Goal: Task Accomplishment & Management: Manage account settings

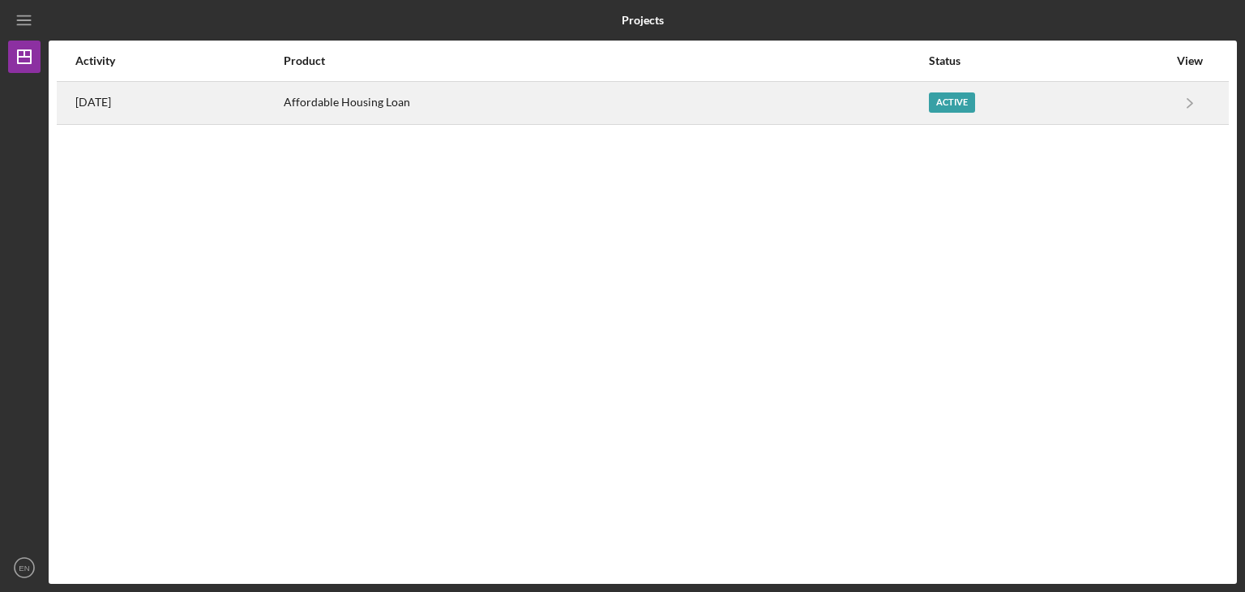
click at [548, 91] on div "Affordable Housing Loan" at bounding box center [606, 103] width 644 height 41
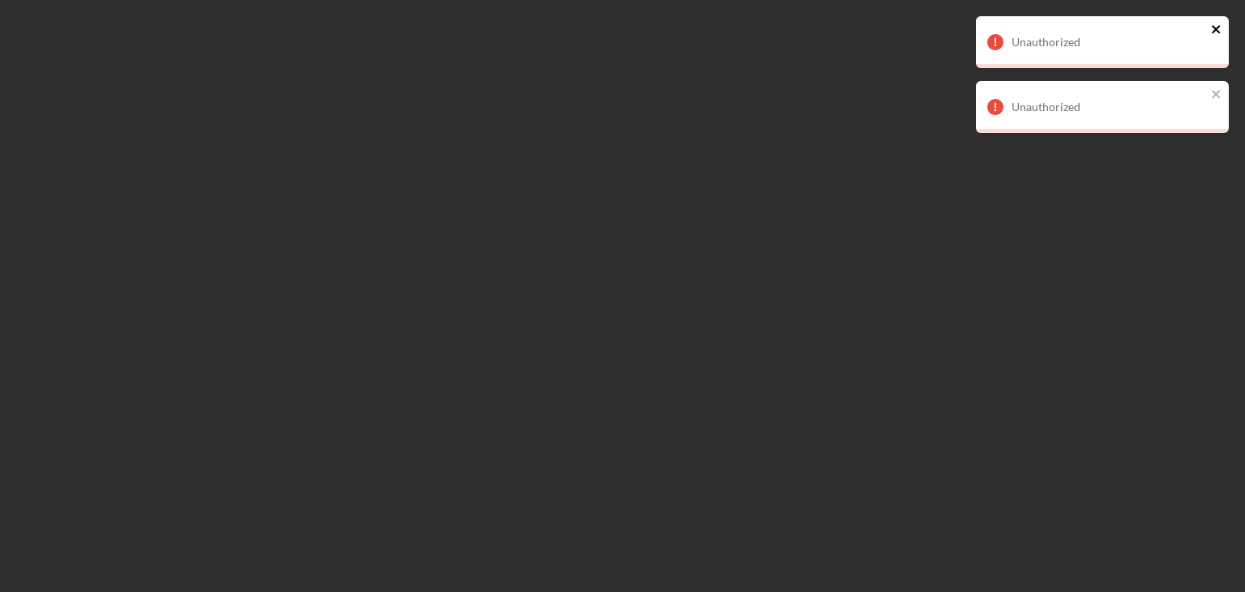
click at [1220, 27] on icon "close" at bounding box center [1216, 29] width 8 height 8
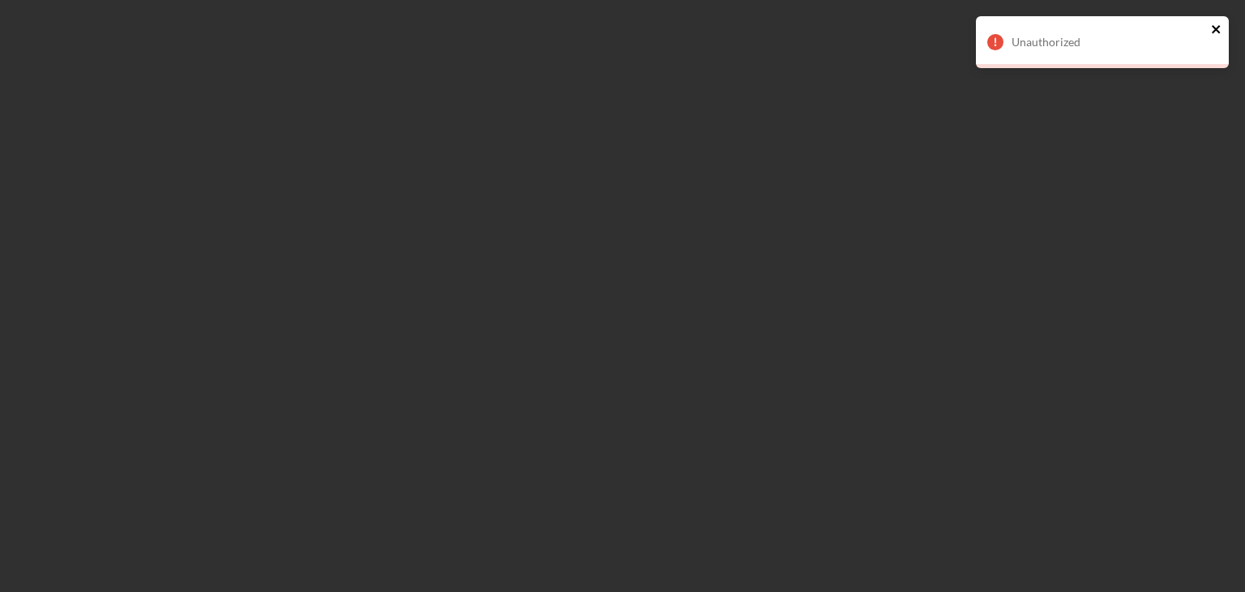
click at [1220, 26] on icon "close" at bounding box center [1216, 29] width 8 height 8
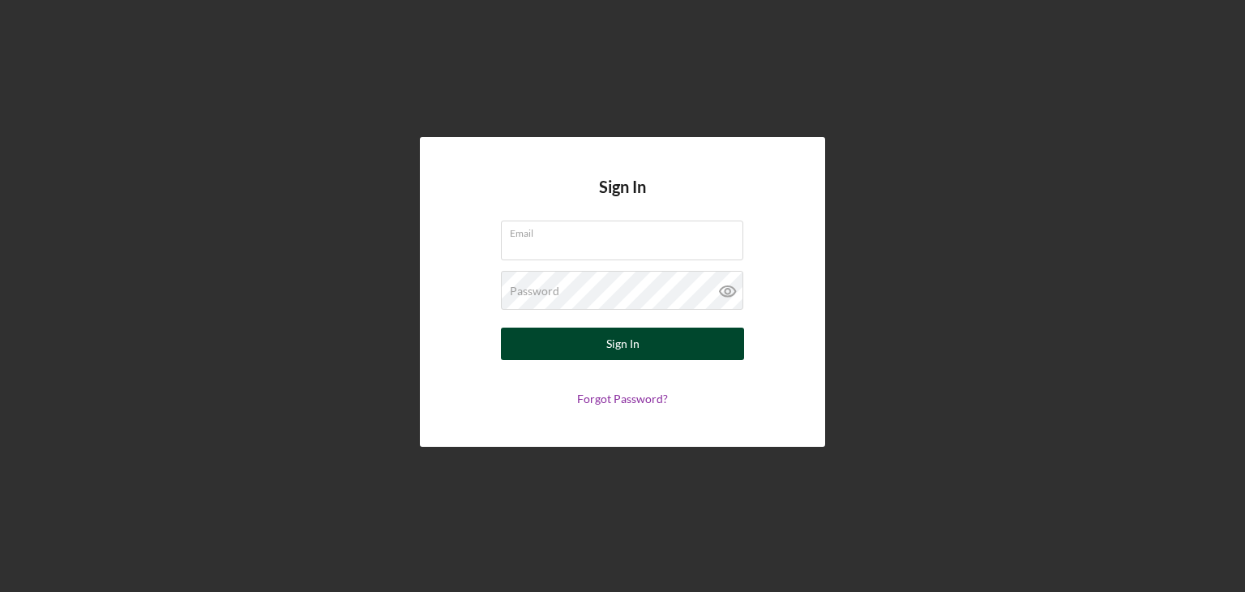
type input "[EMAIL_ADDRESS][DOMAIN_NAME]"
click at [578, 345] on button "Sign In" at bounding box center [622, 344] width 243 height 32
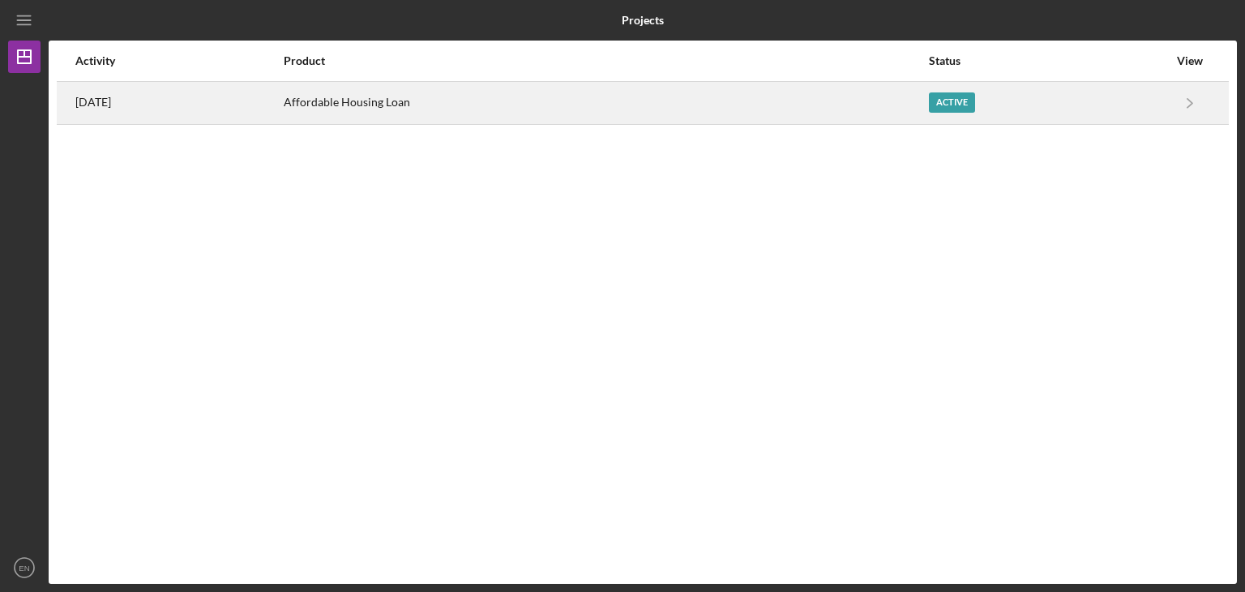
click at [191, 105] on div "[DATE]" at bounding box center [178, 103] width 207 height 41
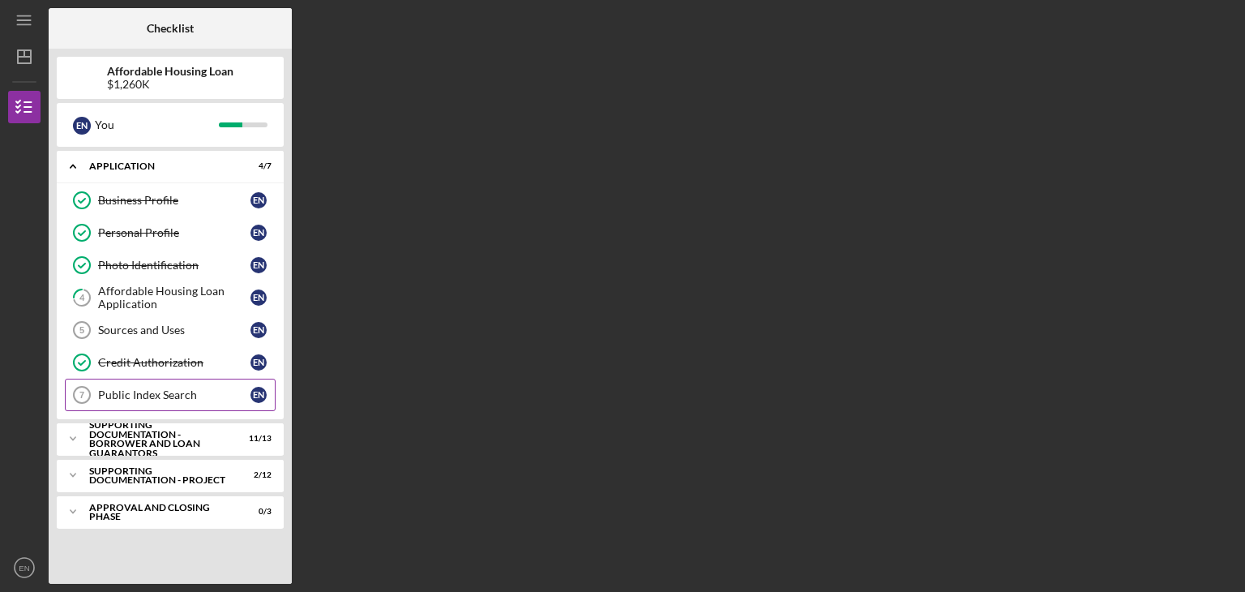
click at [197, 390] on div "Public Index Search" at bounding box center [174, 394] width 152 height 13
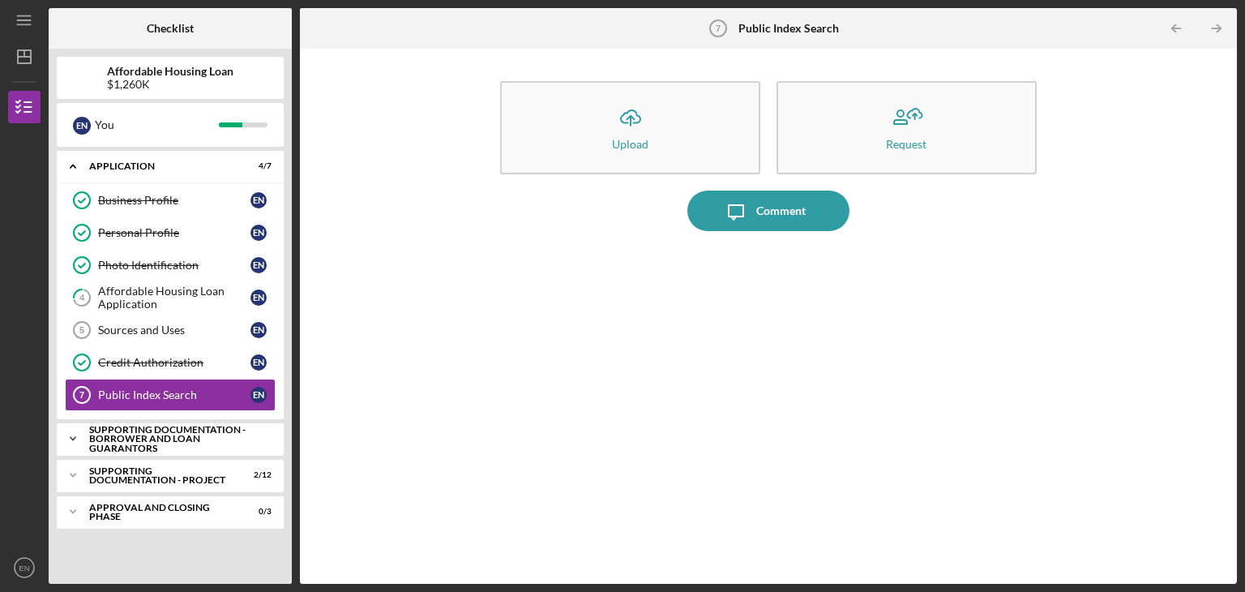
click at [156, 435] on div "Supporting Documentation - Borrower and Loan Guarantors" at bounding box center [176, 439] width 174 height 28
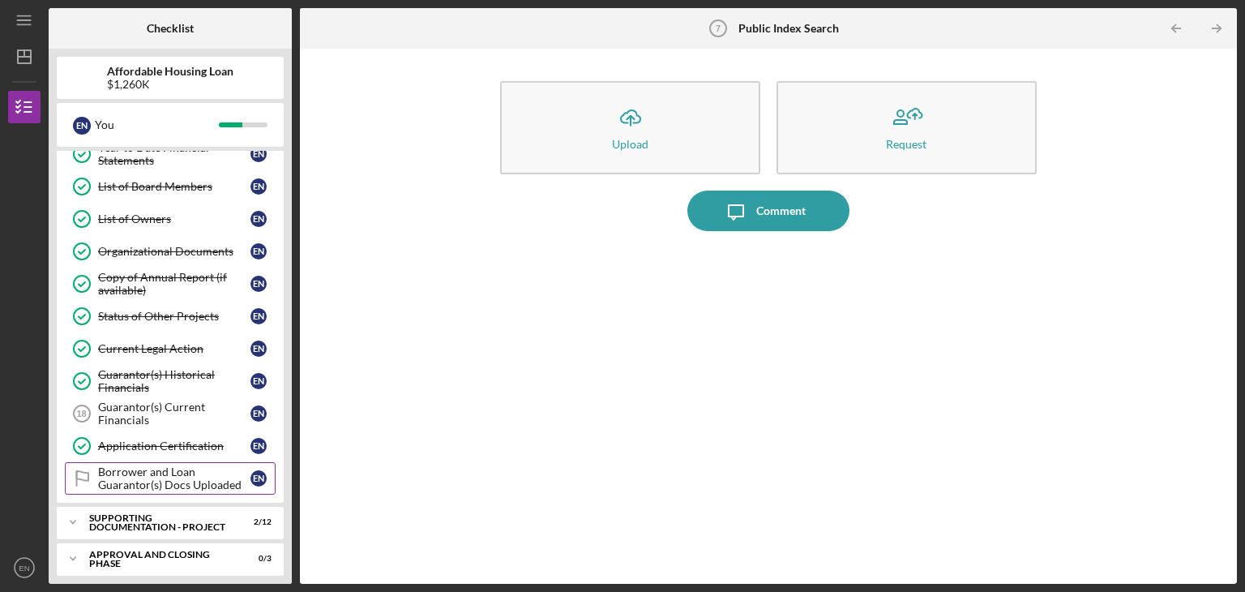
scroll to position [385, 0]
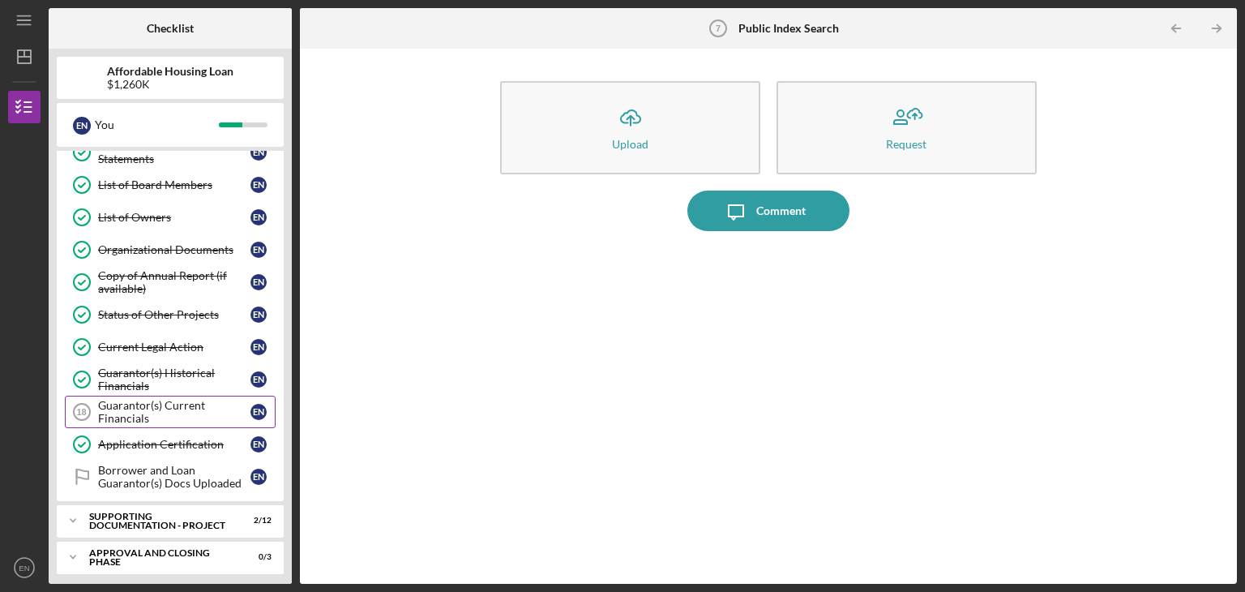
click at [150, 402] on div "Guarantor(s) Current Financials" at bounding box center [174, 412] width 152 height 26
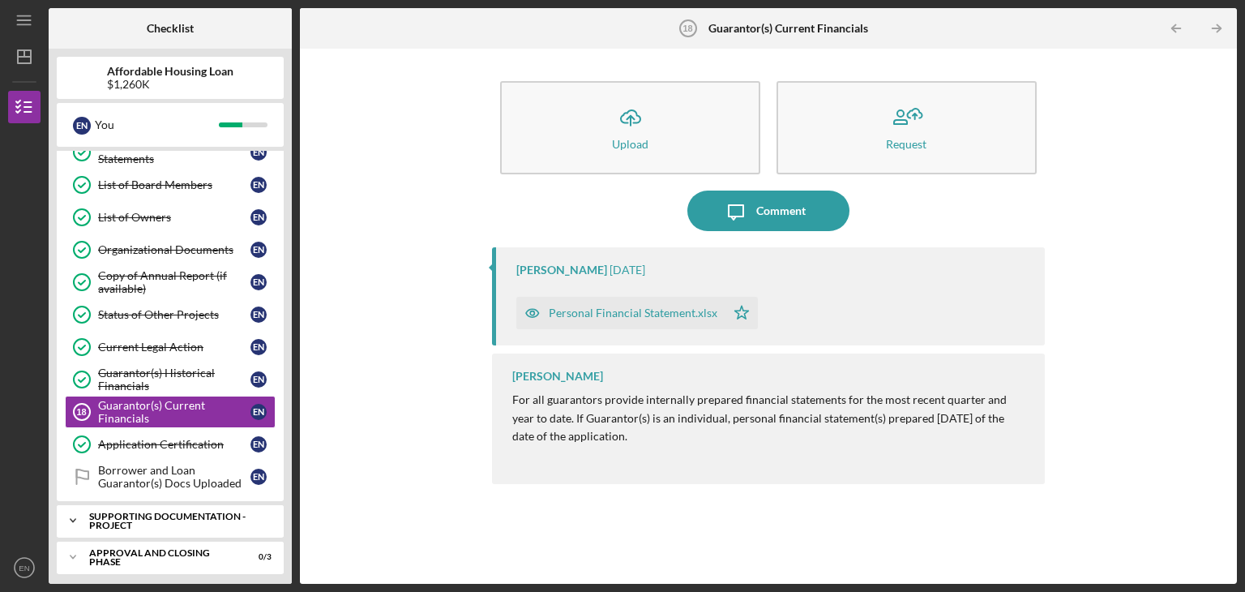
click at [162, 512] on div "Supporting Documentation - Project" at bounding box center [176, 521] width 174 height 19
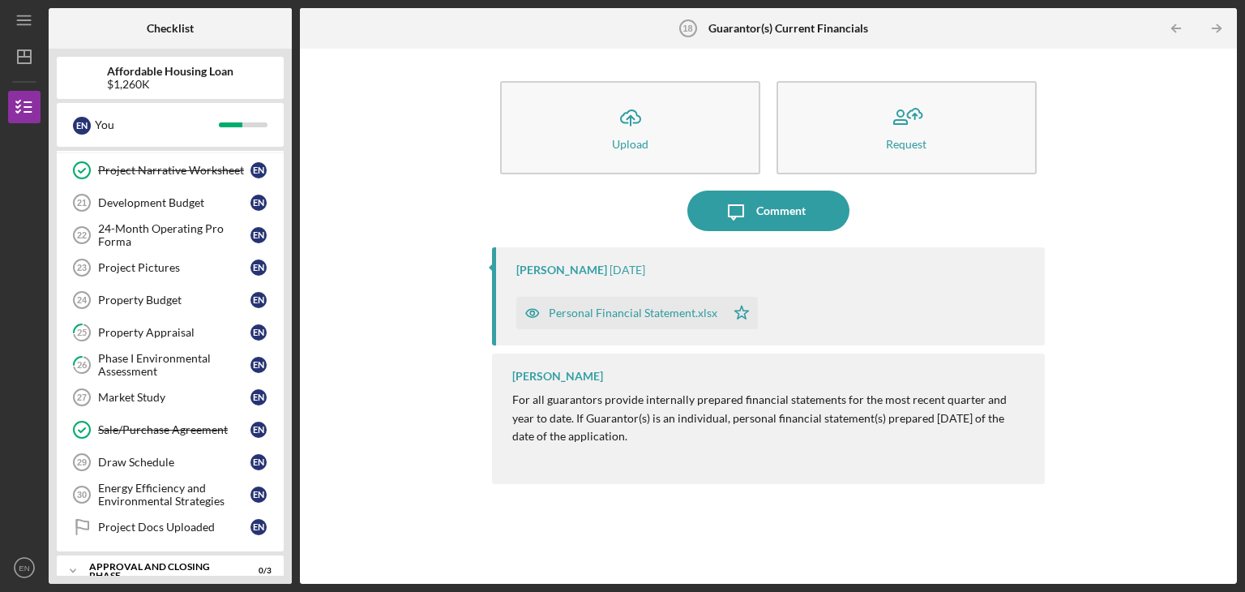
scroll to position [770, 0]
click at [165, 315] on link "25 Property Appraisal E N" at bounding box center [170, 331] width 211 height 32
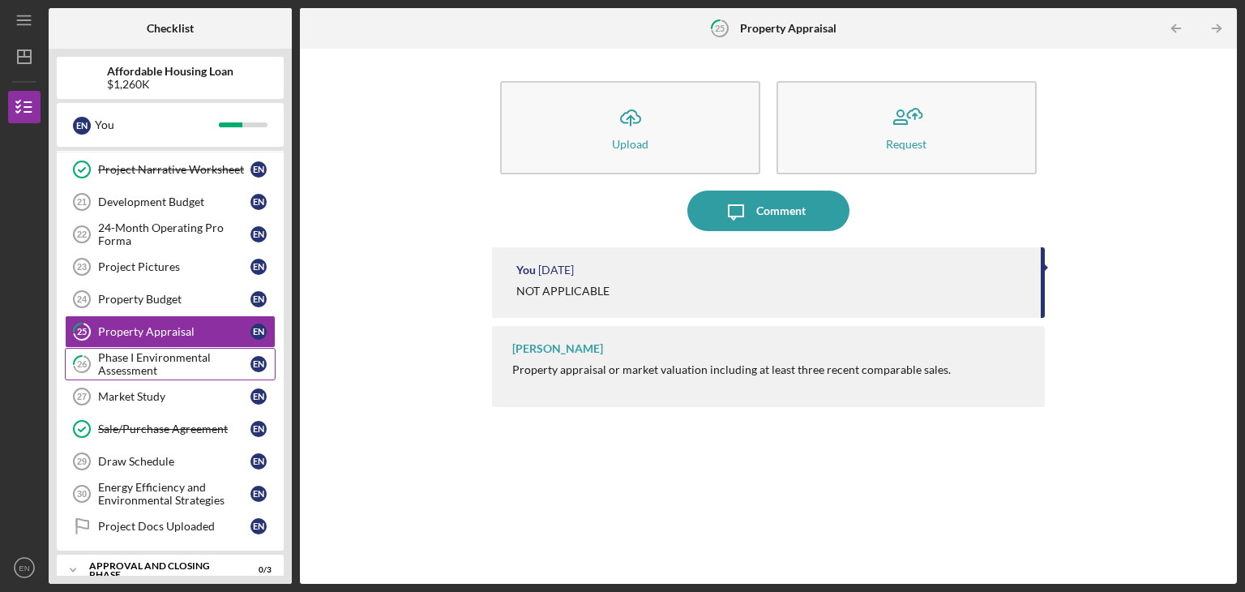
click at [136, 354] on div "Phase I Environmental Assessment" at bounding box center [174, 364] width 152 height 26
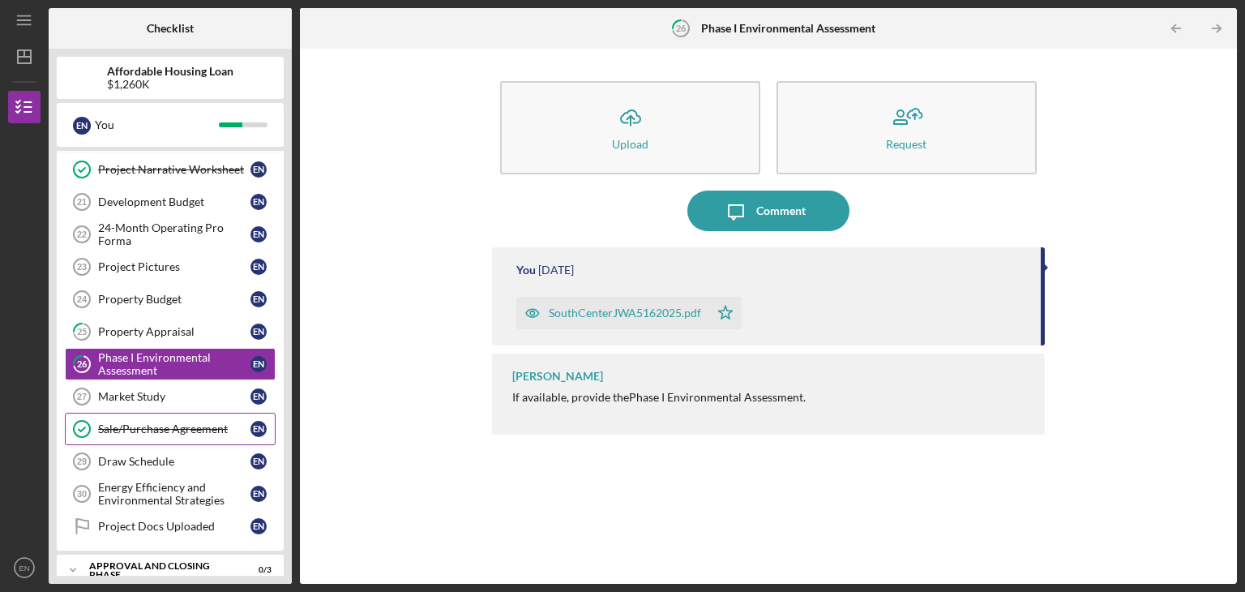
click at [146, 422] on div "Sale/Purchase Agreement" at bounding box center [174, 428] width 152 height 13
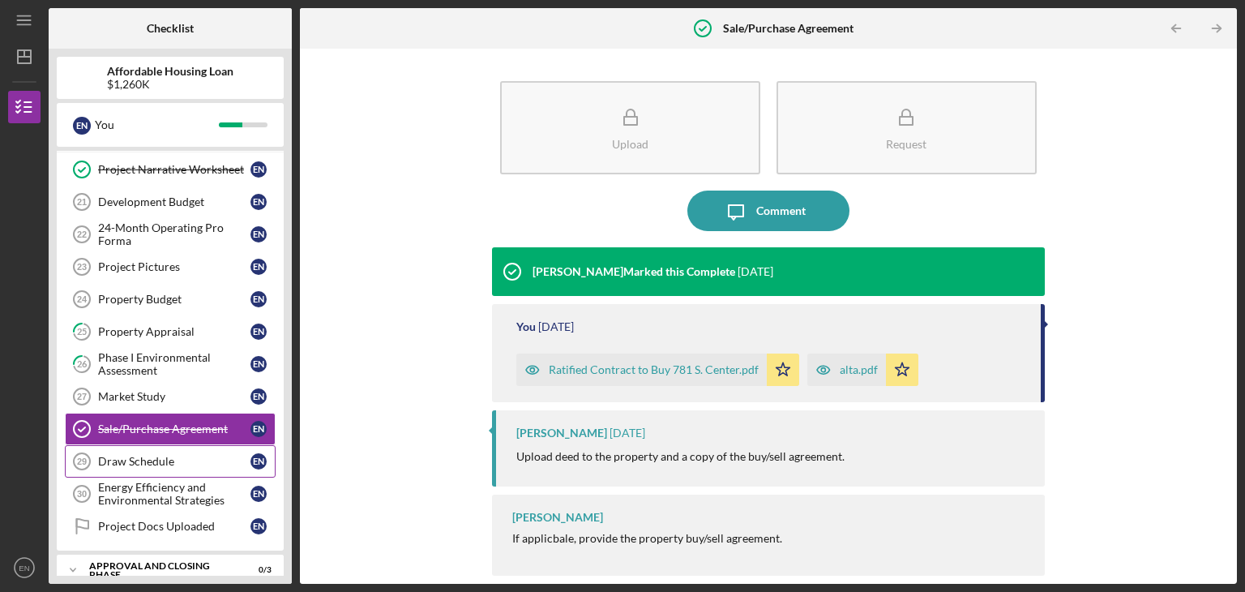
click at [143, 455] on div "Draw Schedule" at bounding box center [174, 461] width 152 height 13
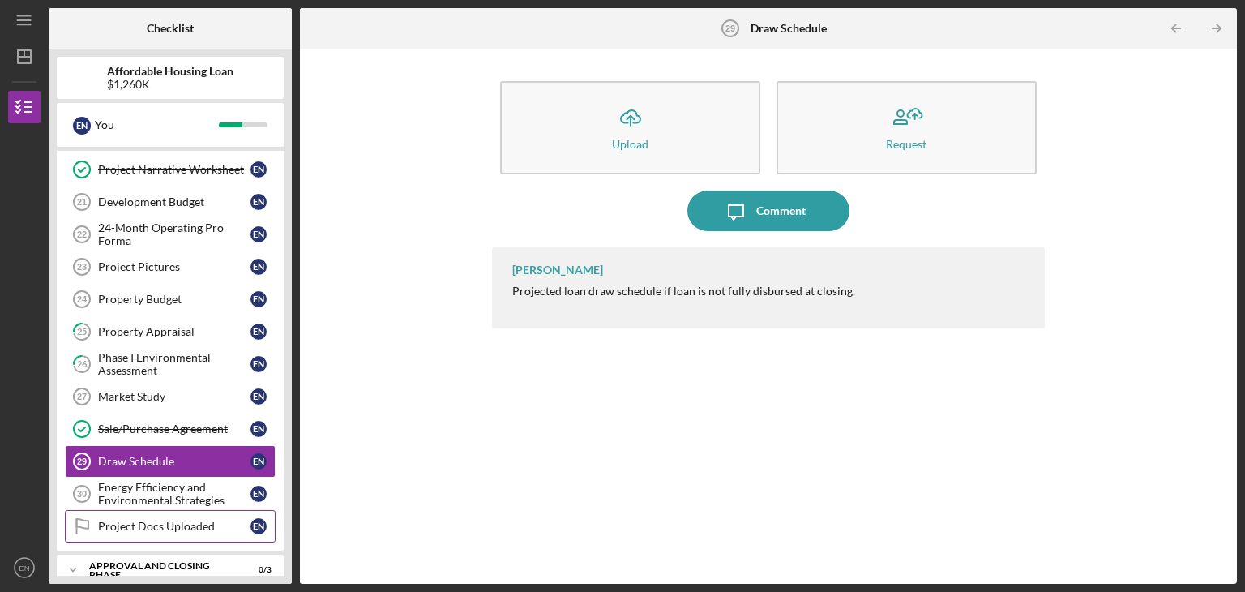
click at [149, 520] on div "Project Docs Uploaded" at bounding box center [174, 526] width 152 height 13
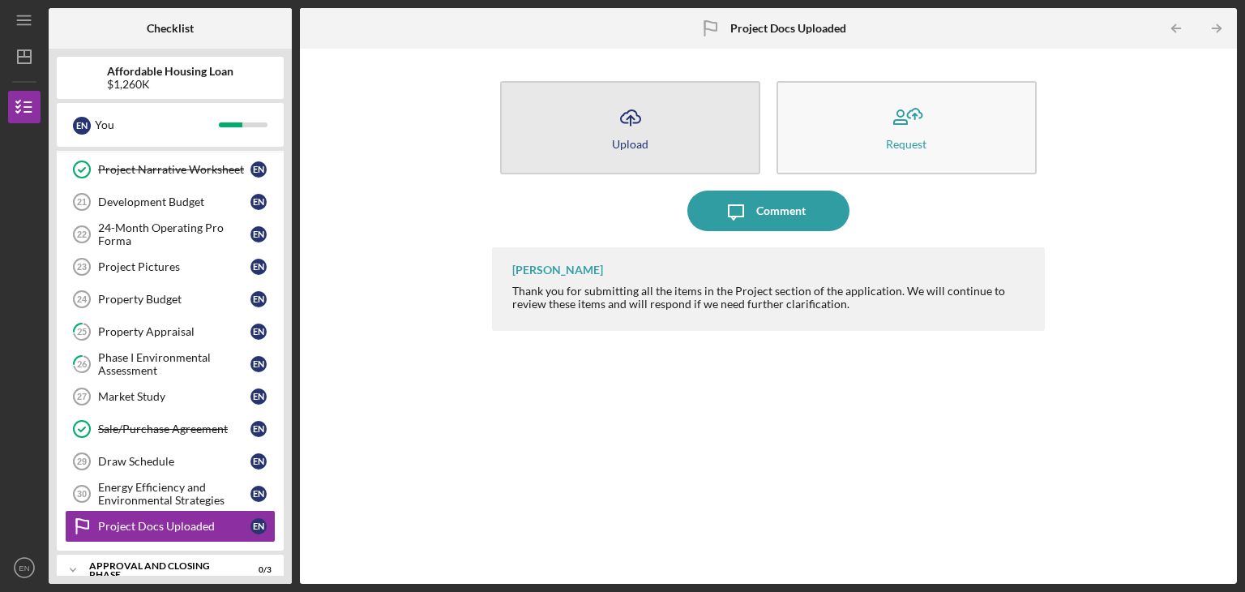
click at [654, 135] on button "Icon/Upload Upload" at bounding box center [630, 127] width 260 height 93
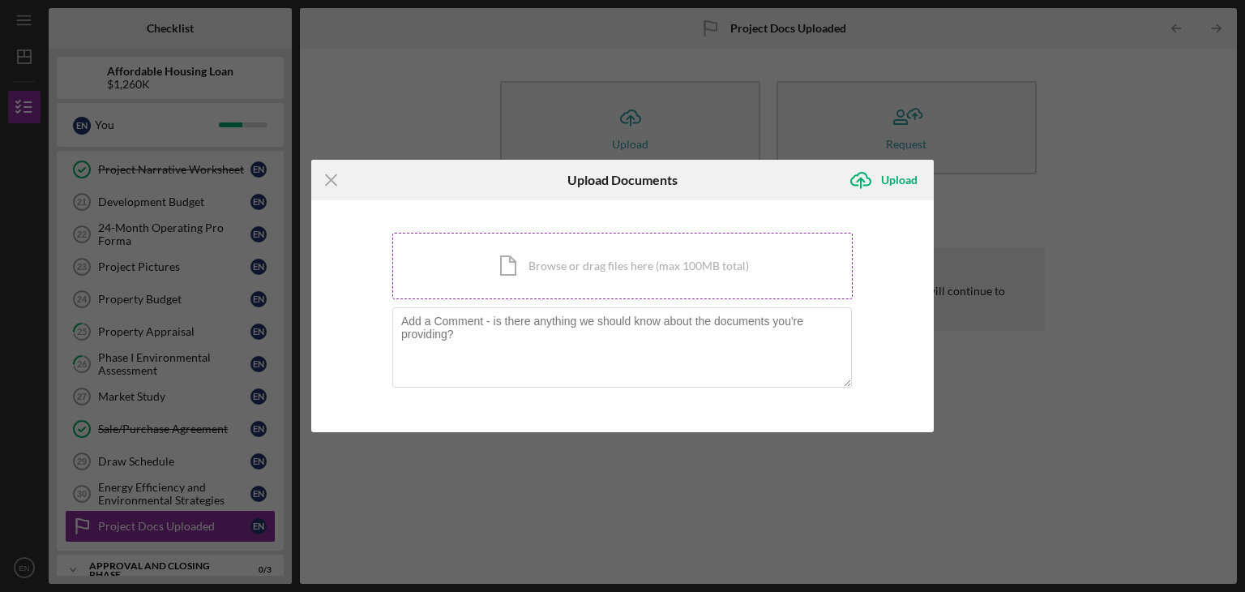
click at [540, 276] on div "Icon/Document Browse or drag files here (max 100MB total) Tap to choose files o…" at bounding box center [622, 266] width 461 height 66
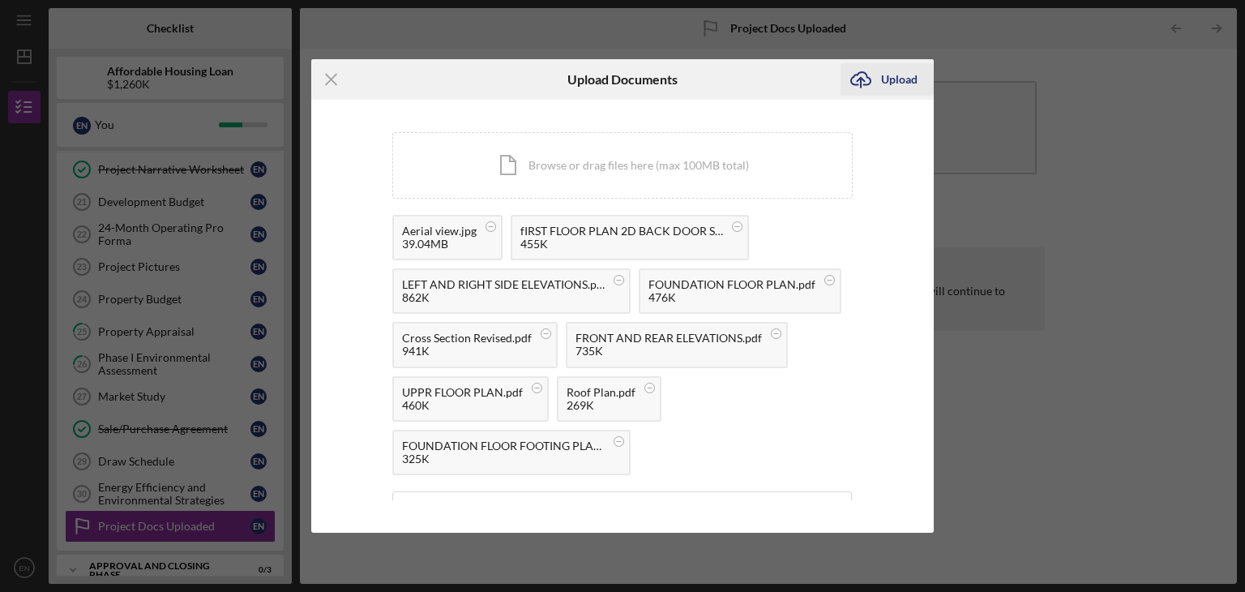
click at [898, 85] on div "Upload" at bounding box center [899, 79] width 36 height 32
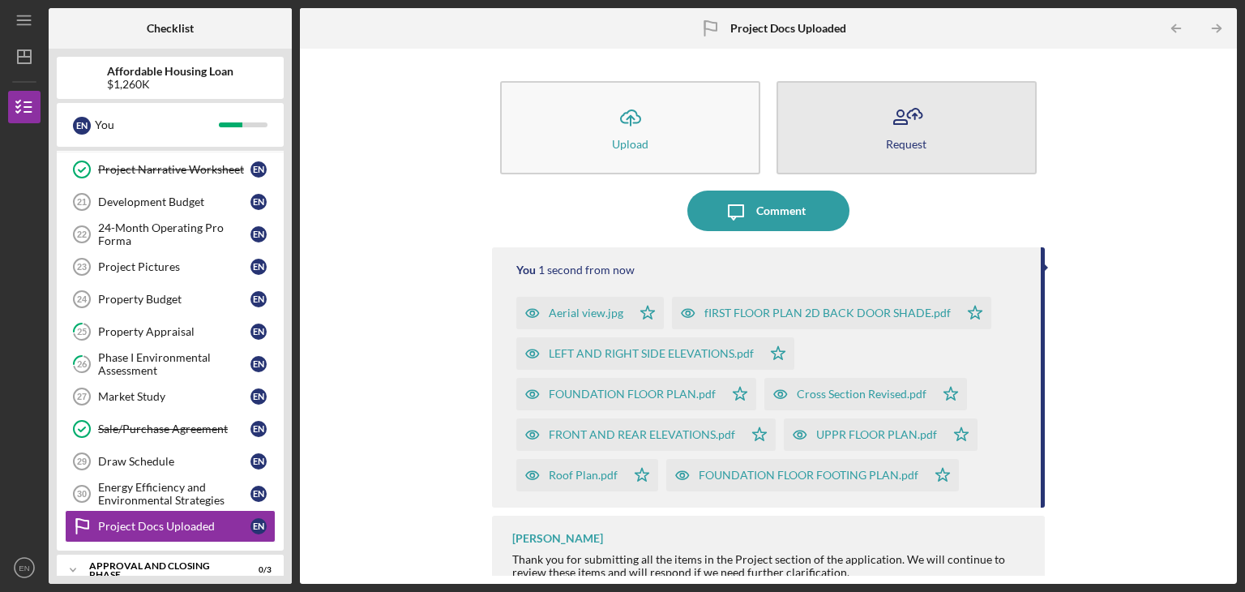
drag, startPoint x: 898, startPoint y: 85, endPoint x: 911, endPoint y: 156, distance: 71.7
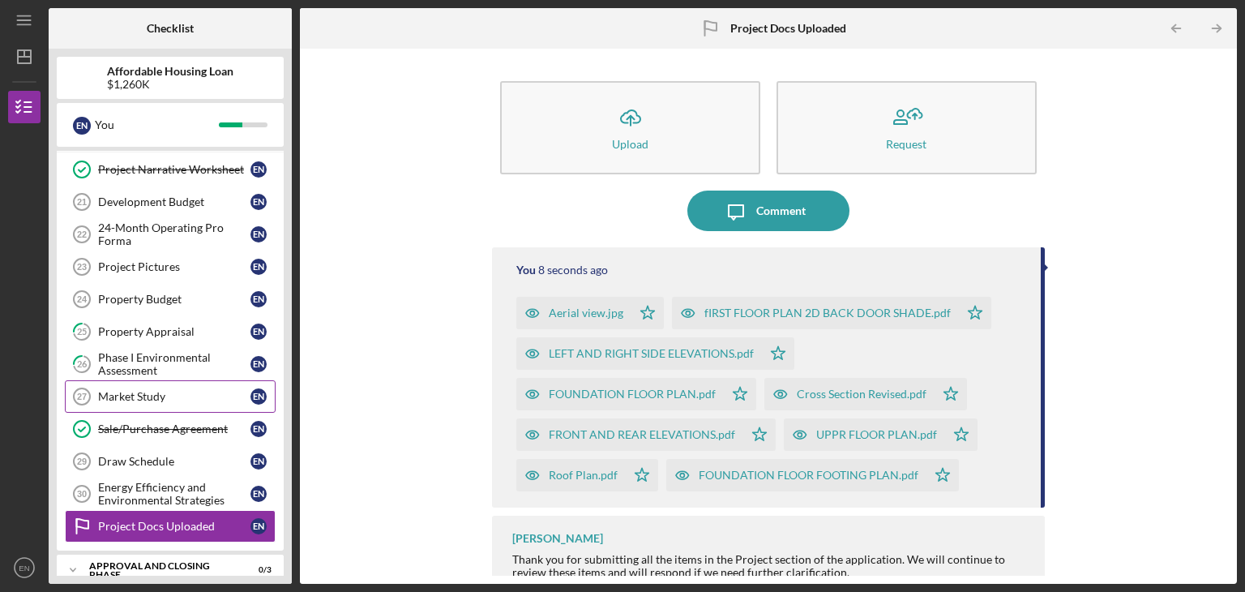
click at [167, 390] on div "Market Study" at bounding box center [174, 396] width 152 height 13
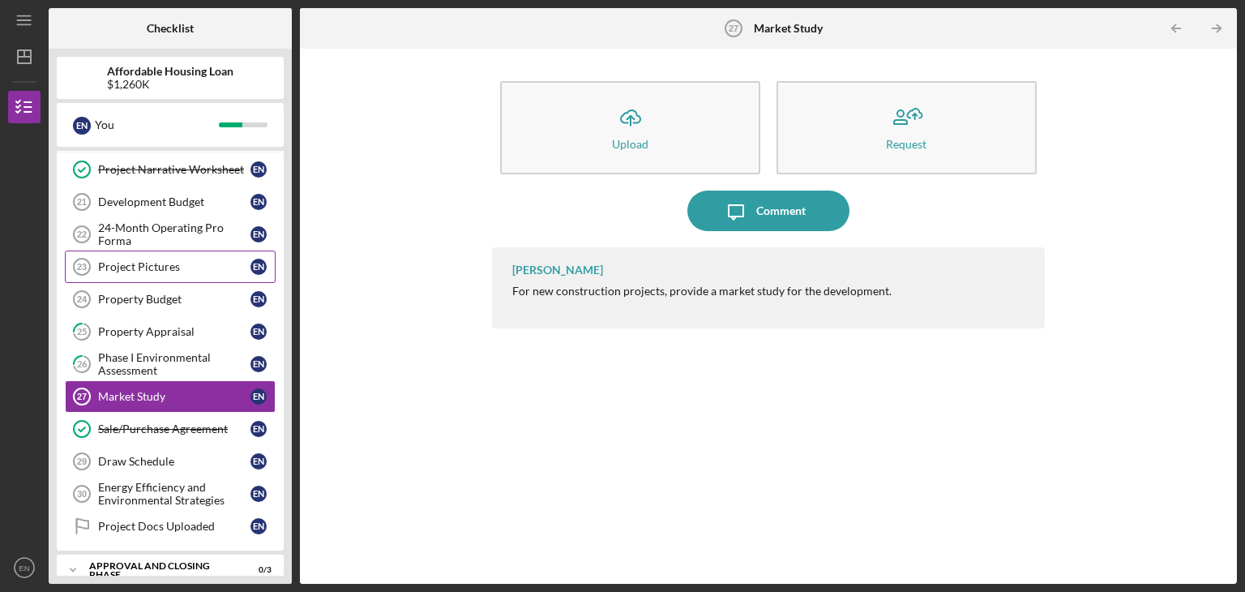
click at [182, 260] on div "Project Pictures" at bounding box center [174, 266] width 152 height 13
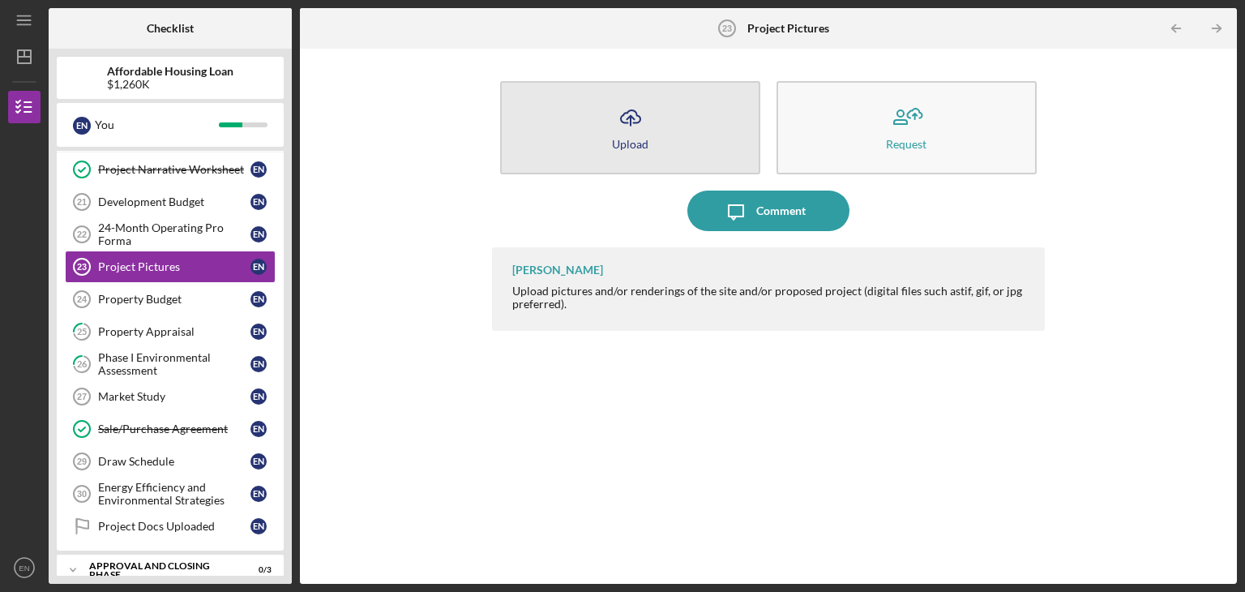
click at [681, 135] on button "Icon/Upload Upload" at bounding box center [630, 127] width 260 height 93
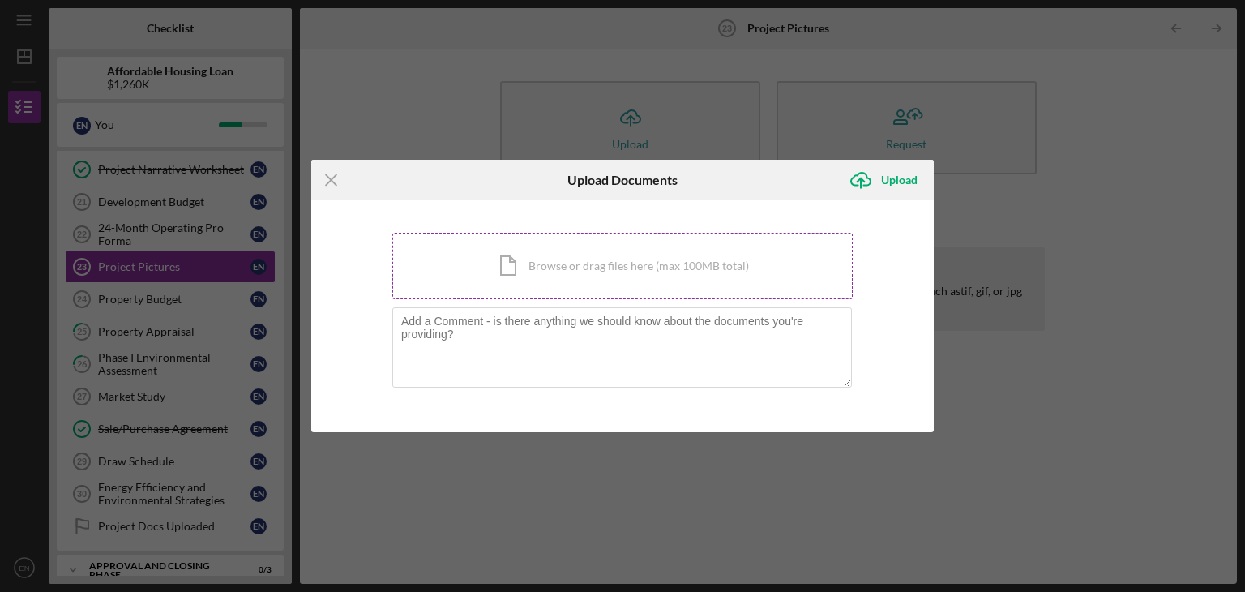
click at [553, 272] on div "Icon/Document Browse or drag files here (max 100MB total) Tap to choose files o…" at bounding box center [622, 266] width 461 height 66
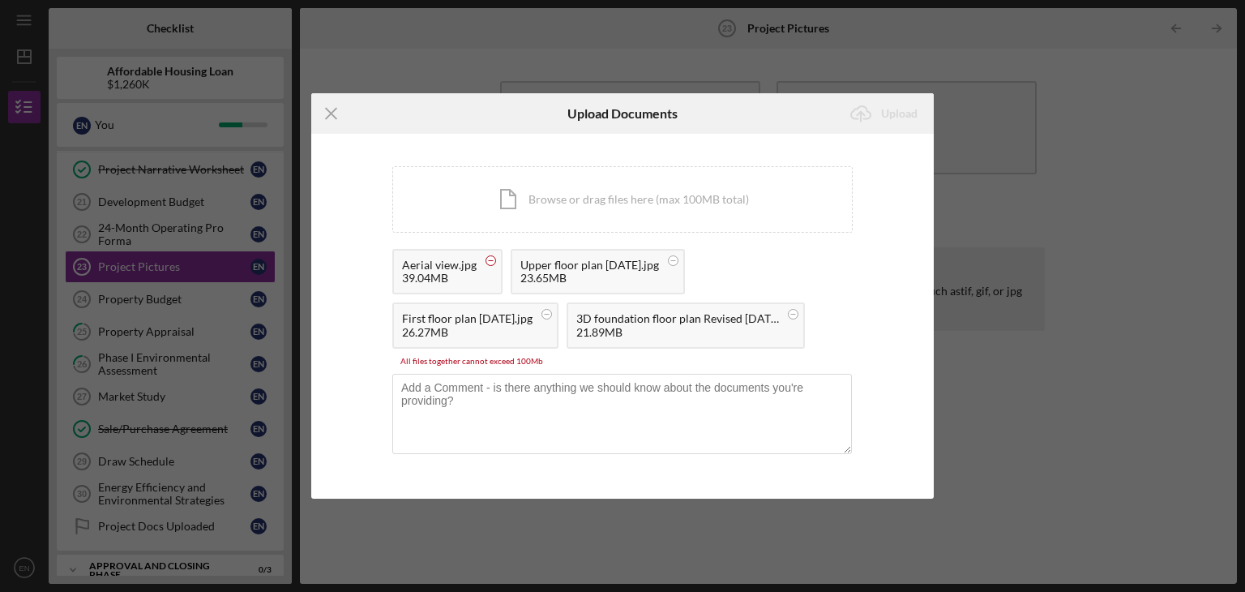
click at [490, 264] on circle at bounding box center [492, 261] width 10 height 10
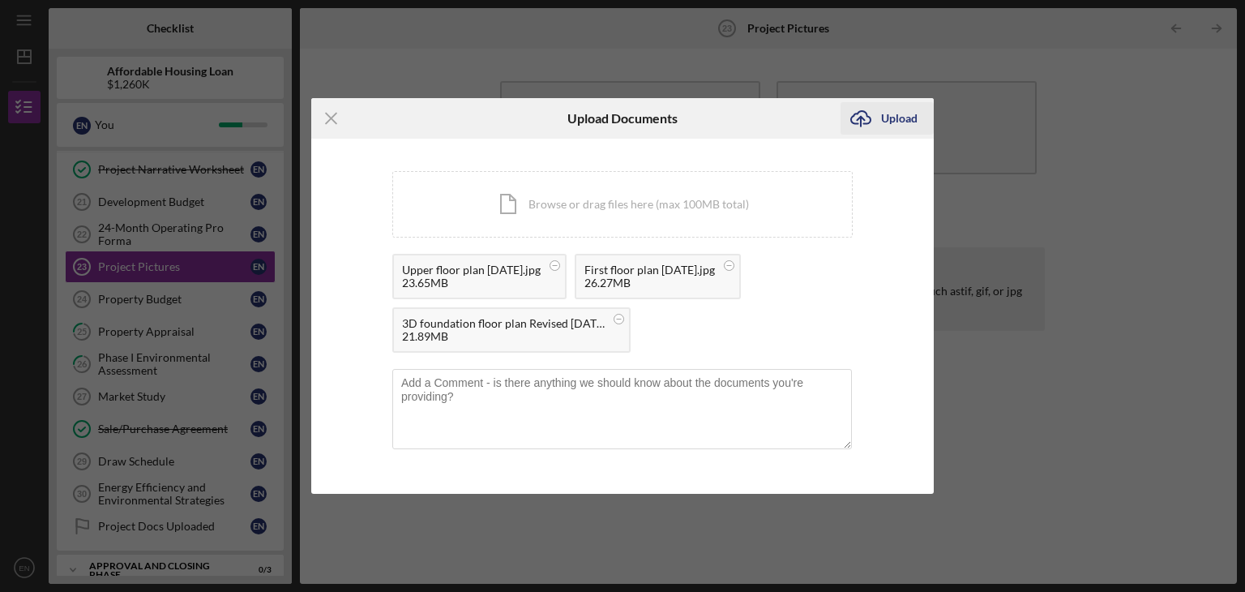
click at [903, 113] on div "Upload" at bounding box center [899, 118] width 36 height 32
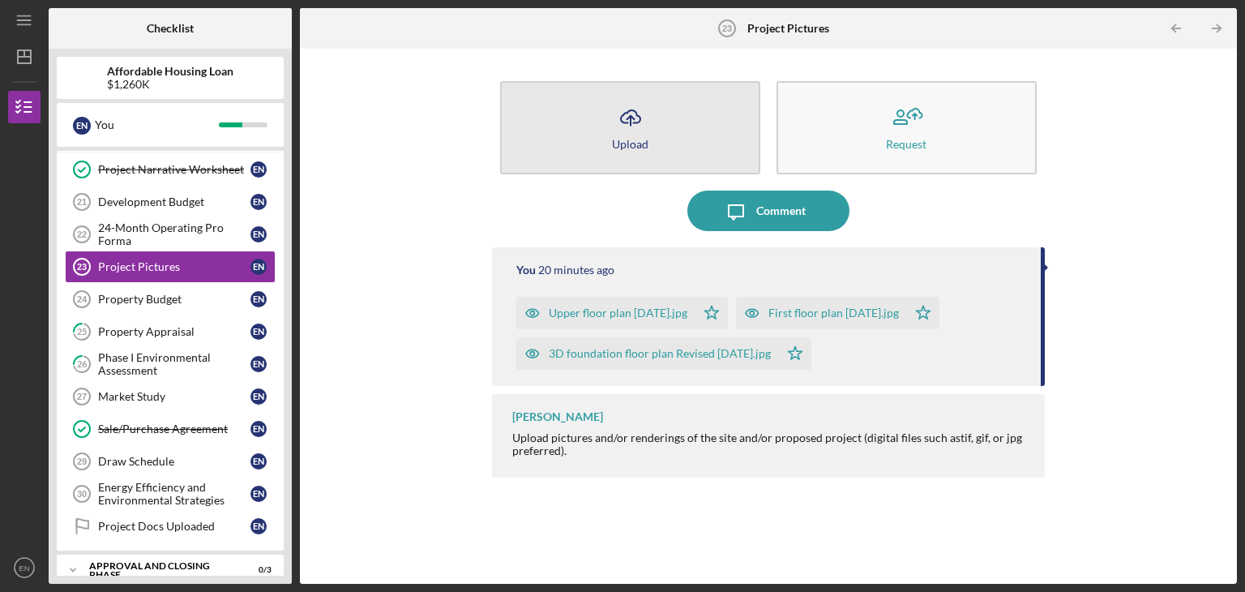
click at [639, 133] on icon "Icon/Upload" at bounding box center [631, 117] width 41 height 41
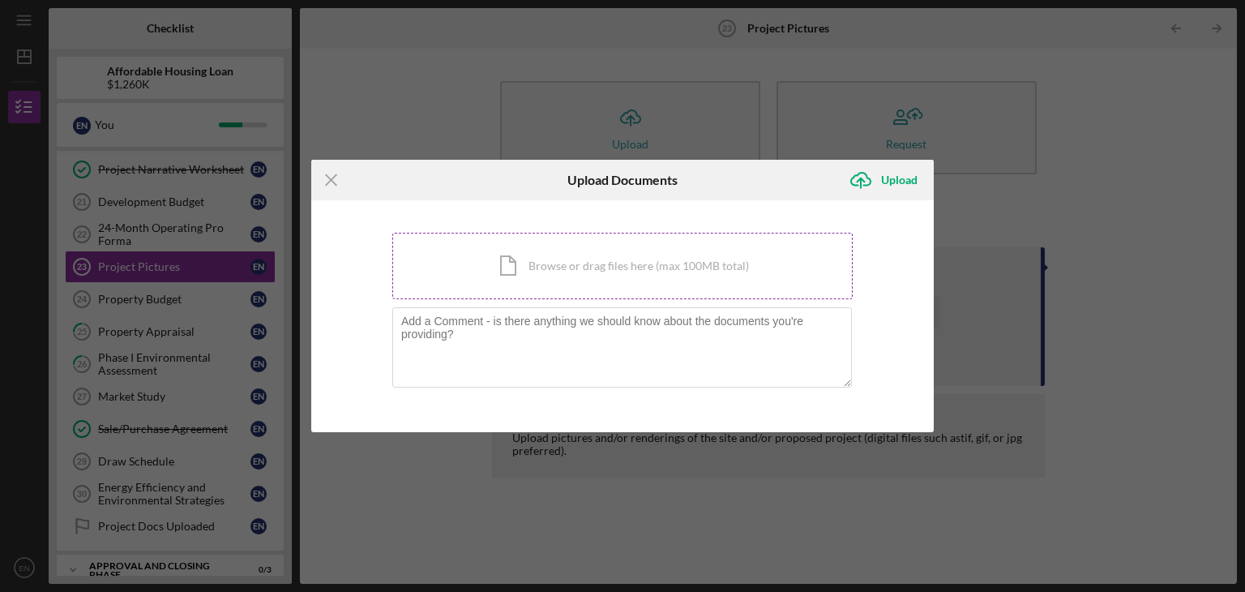
click at [564, 262] on div "Icon/Document Browse or drag files here (max 100MB total) Tap to choose files o…" at bounding box center [622, 266] width 461 height 66
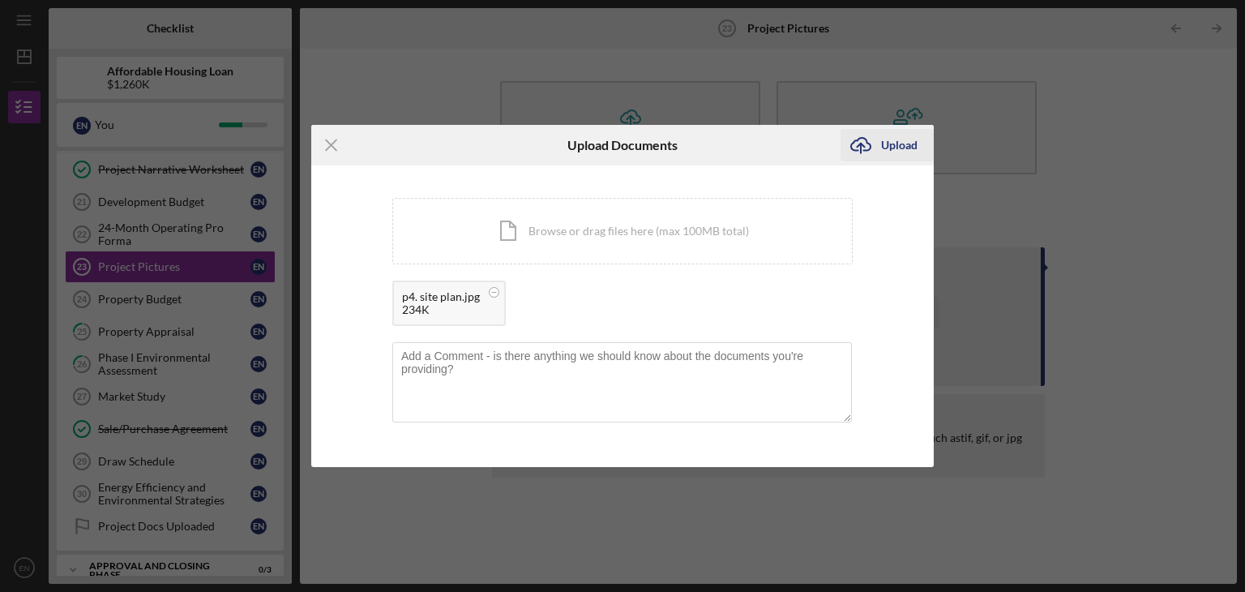
click at [911, 141] on div "Upload" at bounding box center [899, 145] width 36 height 32
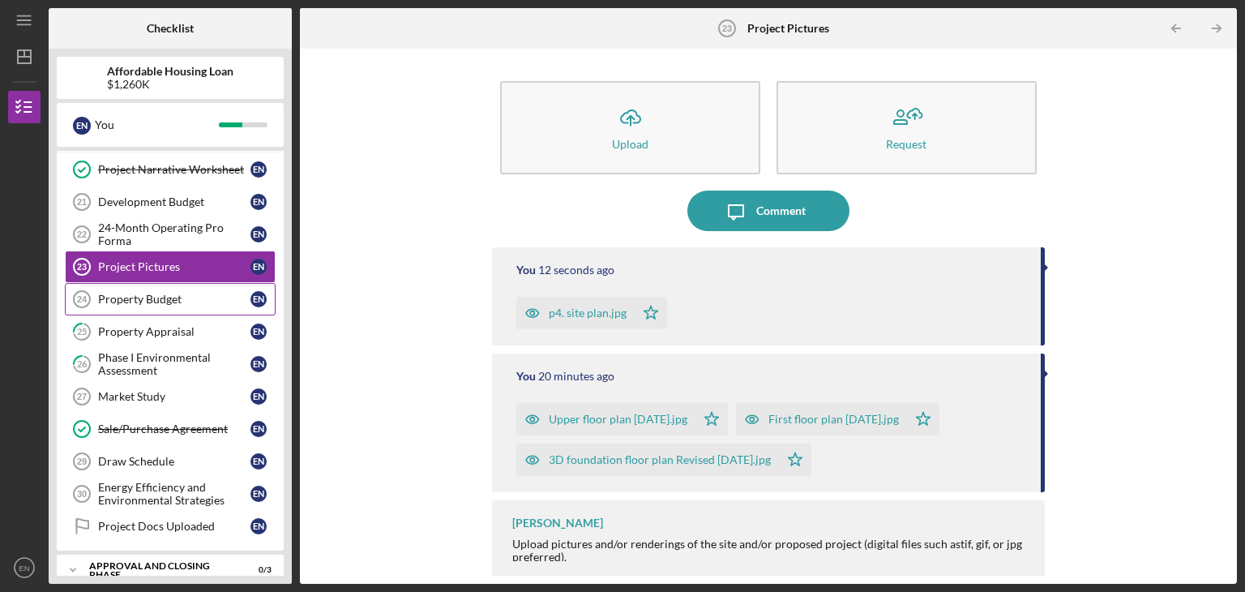
click at [135, 283] on link "Property Budget 24 Property Budget E N" at bounding box center [170, 299] width 211 height 32
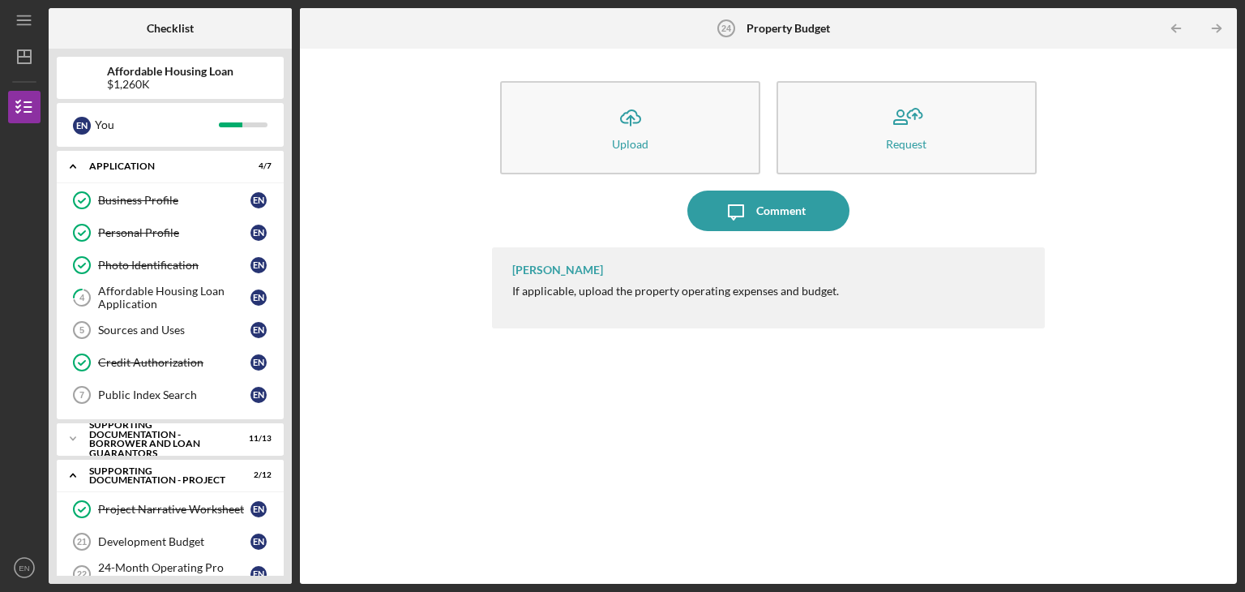
scroll to position [258, 0]
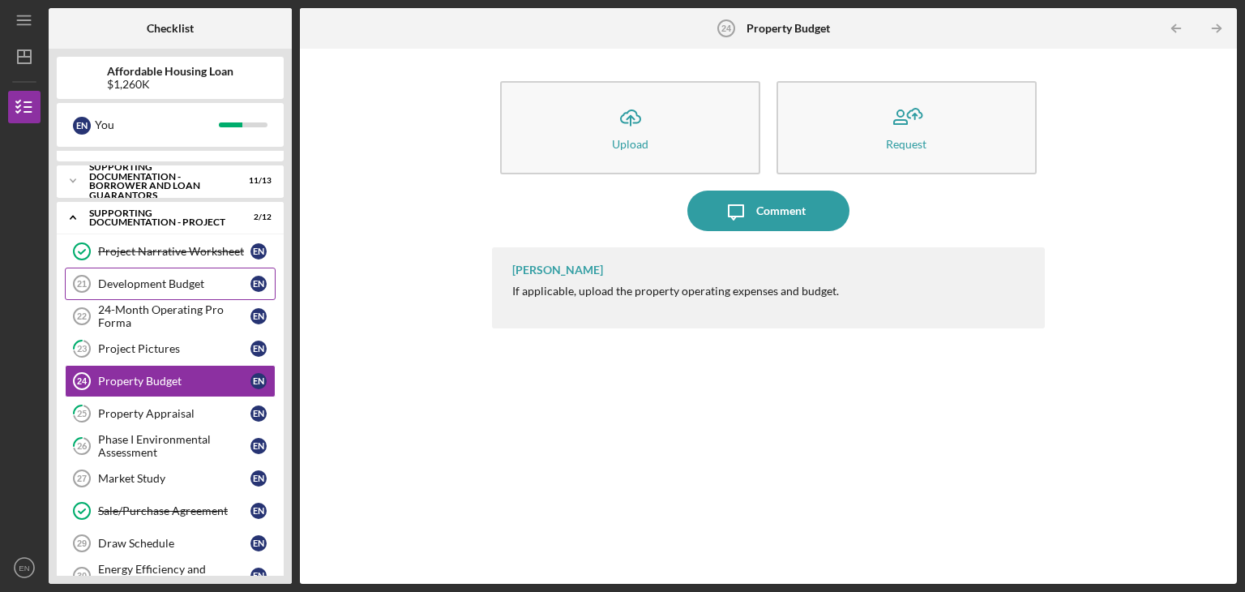
drag, startPoint x: 136, startPoint y: 321, endPoint x: 195, endPoint y: 277, distance: 73.0
click at [195, 277] on div "Project Narrative Worksheet Project Narrative Worksheet E N Development Budget …" at bounding box center [170, 433] width 227 height 397
click at [136, 319] on div "24-Month Operating Pro Forma" at bounding box center [174, 316] width 152 height 26
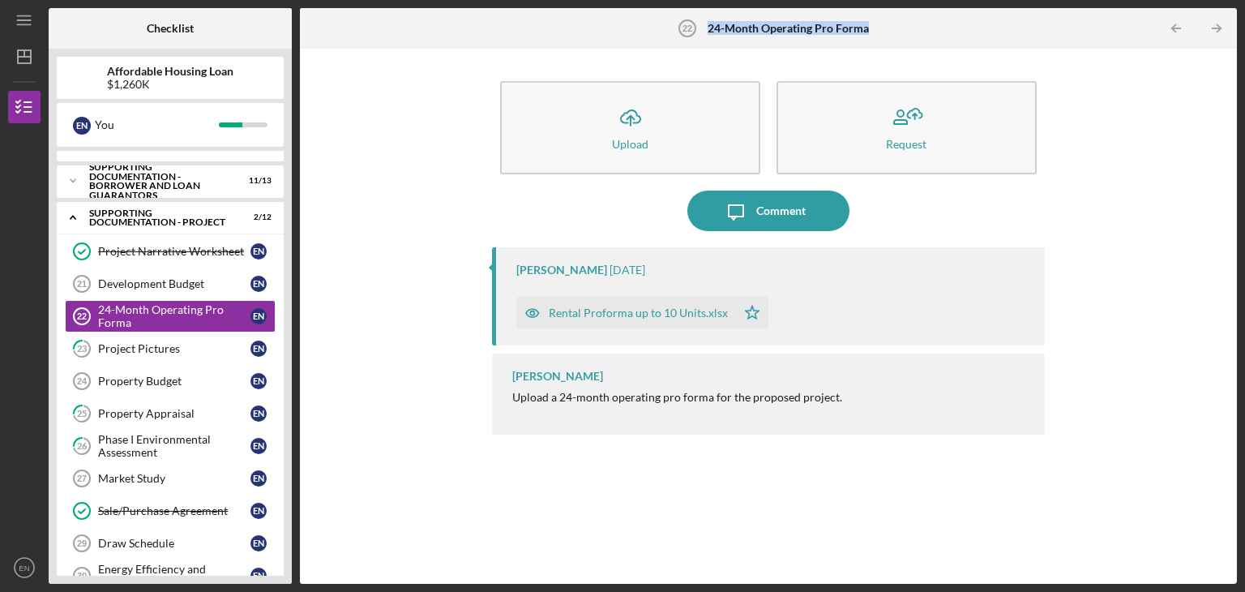
drag, startPoint x: 879, startPoint y: 29, endPoint x: 712, endPoint y: 41, distance: 167.4
click at [712, 41] on div "24-Month Operating Pro Forma 22 24-Month Operating Pro Forma" at bounding box center [768, 28] width 312 height 41
copy div "24-Month Operating Pro Forma"
